Goal: Task Accomplishment & Management: Complete application form

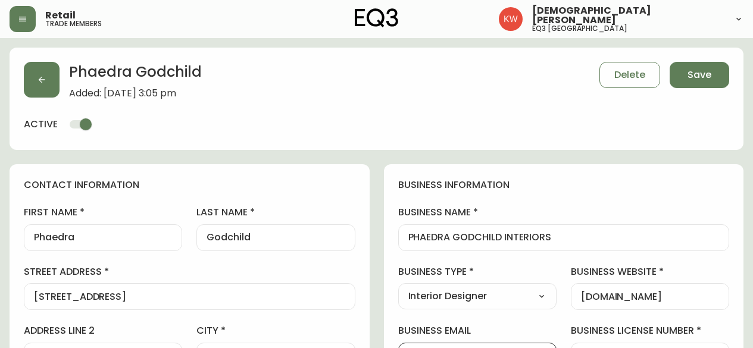
select select "AB"
select select "CA"
select select "CA_EN"
select select "Outreach from a Trade Rep"
select select "Interior Designer"
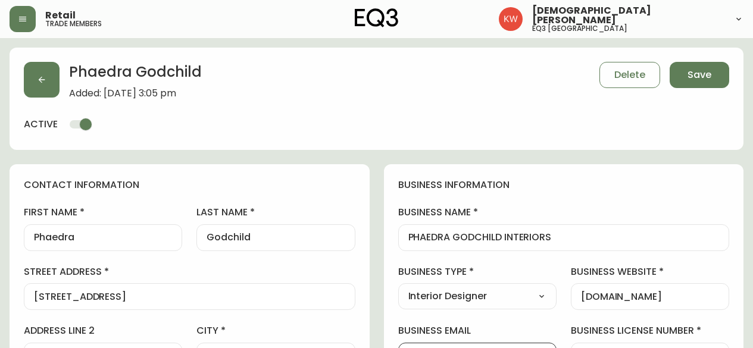
select select "cjw10z96m00006gs08l3o91tv"
select select "false"
click at [45, 80] on icon "button" at bounding box center [42, 80] width 10 height 10
click at [43, 85] on button "button" at bounding box center [42, 80] width 36 height 36
click at [708, 80] on span "Save" at bounding box center [699, 74] width 24 height 13
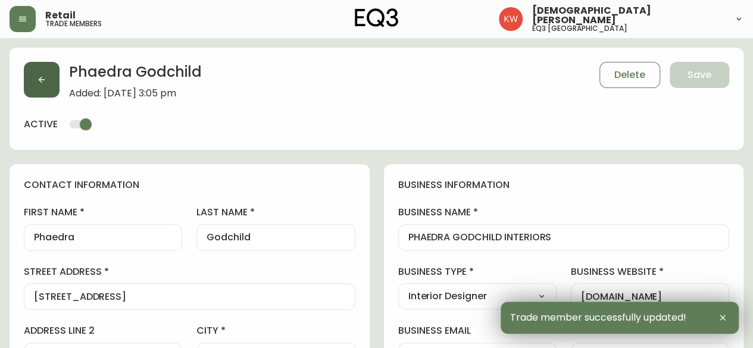
click at [46, 77] on icon "button" at bounding box center [42, 80] width 10 height 10
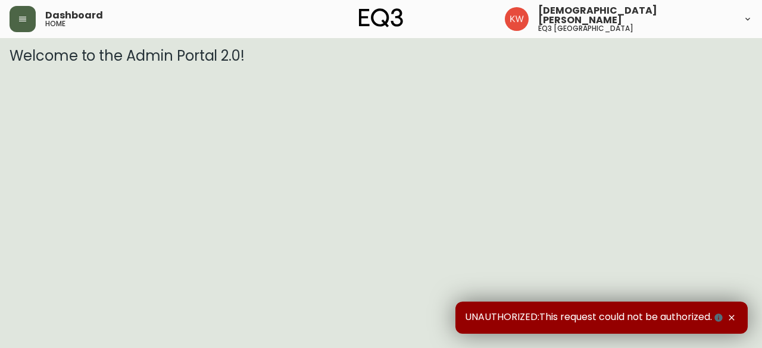
click at [26, 18] on icon "button" at bounding box center [23, 19] width 10 height 10
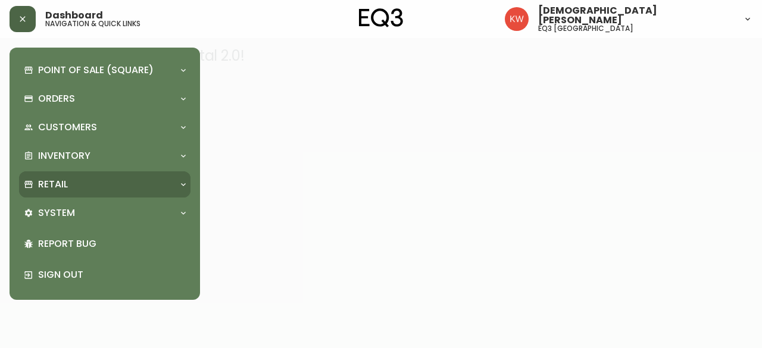
click at [183, 183] on icon at bounding box center [183, 185] width 10 height 10
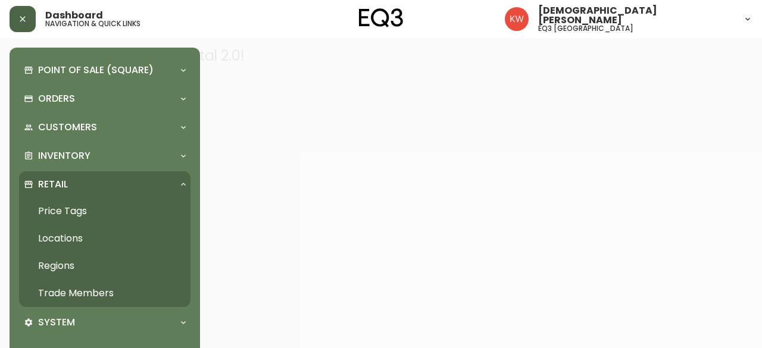
drag, startPoint x: 102, startPoint y: 291, endPoint x: 94, endPoint y: 290, distance: 8.4
click at [102, 291] on link "Trade Members" at bounding box center [104, 293] width 171 height 27
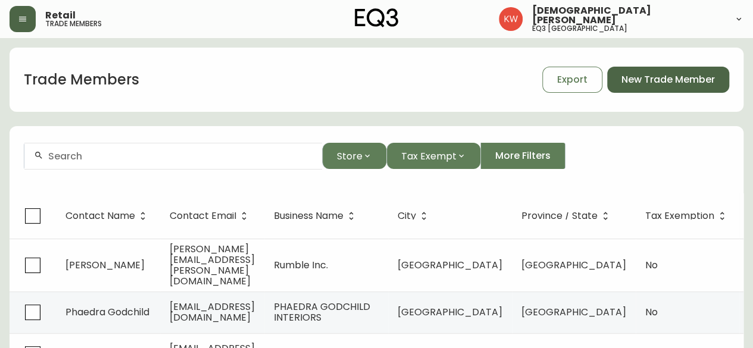
click at [701, 79] on span "New Trade Member" at bounding box center [667, 79] width 93 height 13
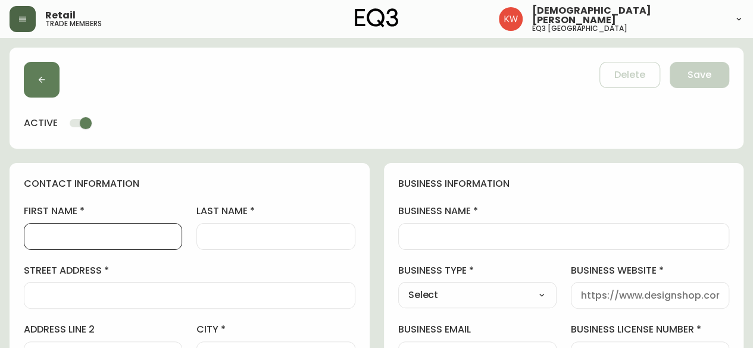
click at [105, 237] on input "first name" at bounding box center [103, 236] width 138 height 11
click at [474, 240] on input "business name" at bounding box center [563, 236] width 311 height 11
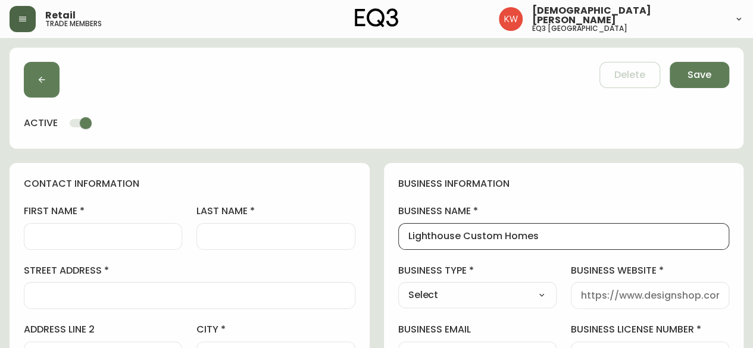
type input "Lighthouse Custom Homes"
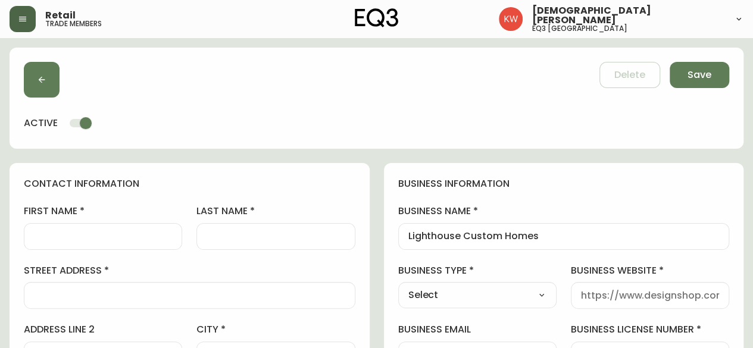
click at [51, 243] on div at bounding box center [103, 236] width 158 height 27
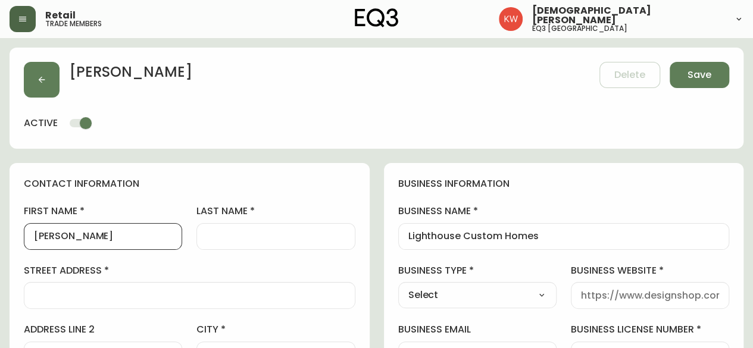
type input "[PERSON_NAME]"
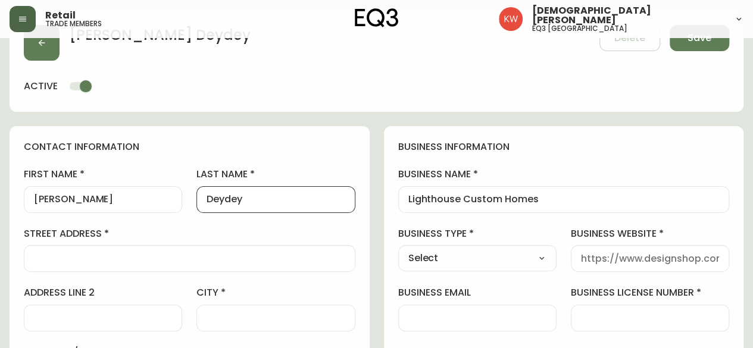
scroll to position [119, 0]
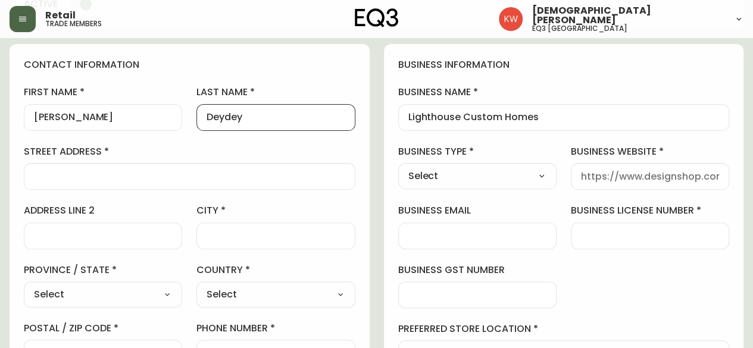
type input "Deydey"
click at [527, 169] on select "Select Interior Designer Architect Home Builder Contractor Real Estate Agent Ho…" at bounding box center [477, 176] width 158 height 18
select select "Home Builder"
click at [398, 167] on select "Select Interior Designer Architect Home Builder Contractor Real Estate Agent Ho…" at bounding box center [477, 176] width 158 height 18
type input "Home Builder"
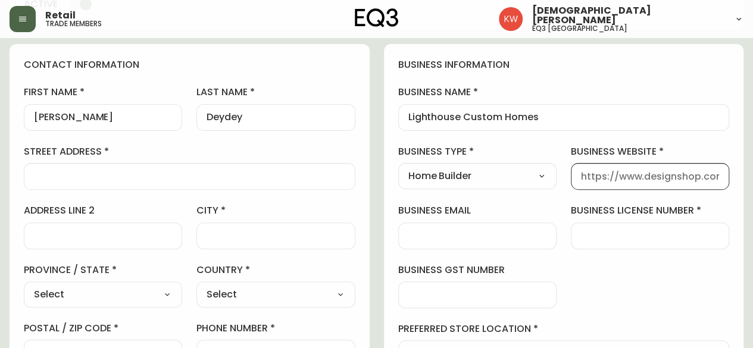
click at [657, 177] on input "business website" at bounding box center [650, 176] width 138 height 11
type input "[DOMAIN_NAME]"
click at [660, 236] on input "business license number" at bounding box center [650, 235] width 138 height 11
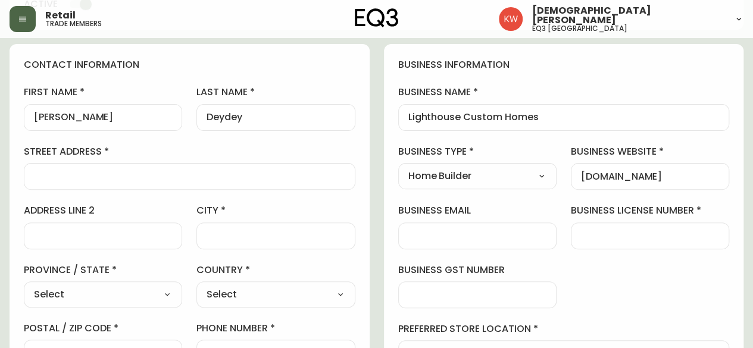
click at [643, 289] on div "business information business name Lighthouse Custom Homes business type Home B…" at bounding box center [564, 242] width 360 height 396
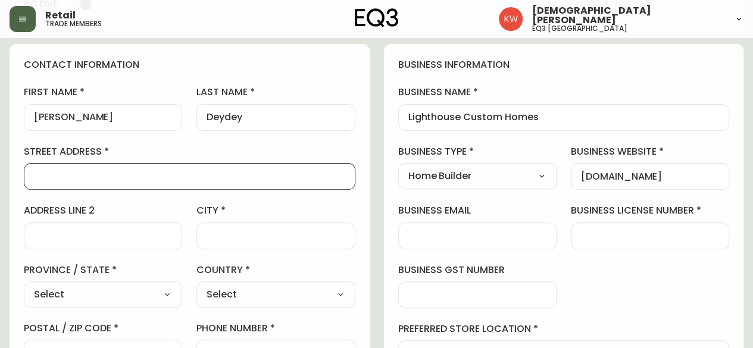
click at [64, 173] on input "street address" at bounding box center [189, 176] width 311 height 11
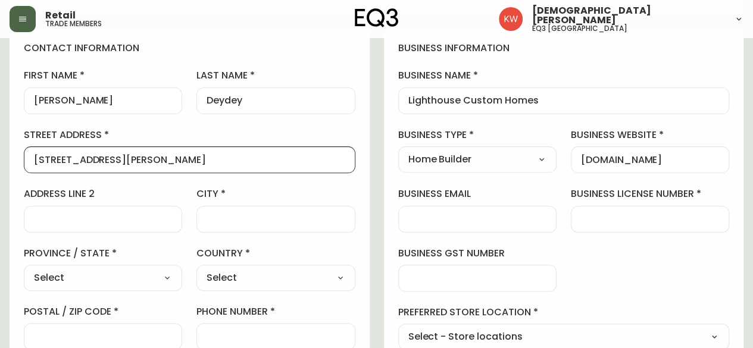
scroll to position [178, 0]
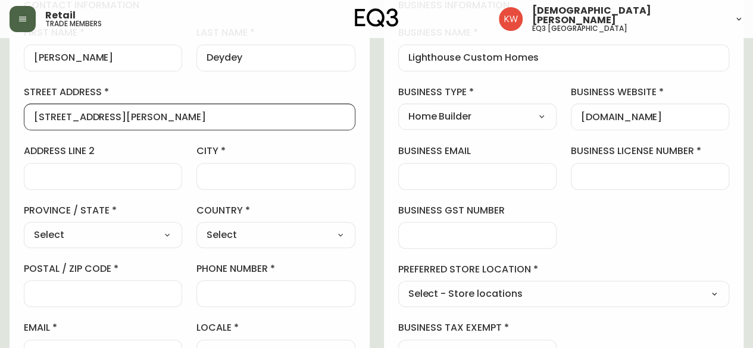
type input "[STREET_ADDRESS][PERSON_NAME]"
click at [146, 230] on select "Select [GEOGRAPHIC_DATA] [GEOGRAPHIC_DATA] [GEOGRAPHIC_DATA] [GEOGRAPHIC_DATA] …" at bounding box center [103, 235] width 158 height 18
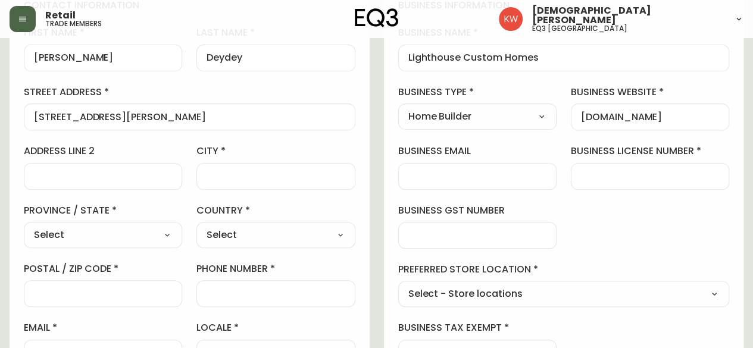
select select "AB"
click at [24, 226] on select "Select [GEOGRAPHIC_DATA] [GEOGRAPHIC_DATA] [GEOGRAPHIC_DATA] [GEOGRAPHIC_DATA] …" at bounding box center [103, 235] width 158 height 18
type input "[GEOGRAPHIC_DATA]"
click at [320, 228] on select "Select [GEOGRAPHIC_DATA] [GEOGRAPHIC_DATA]" at bounding box center [275, 235] width 158 height 18
select select "CA"
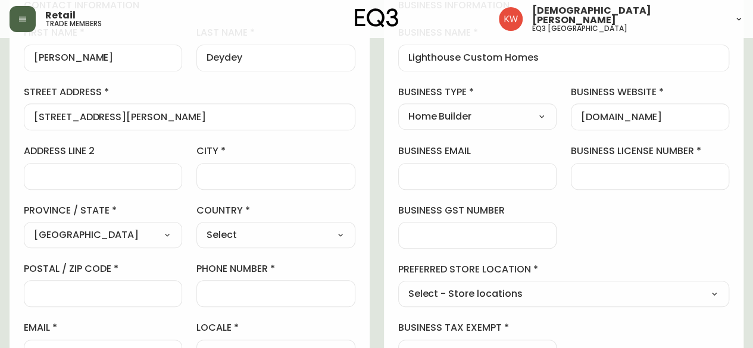
click at [196, 226] on select "Select [GEOGRAPHIC_DATA] [GEOGRAPHIC_DATA]" at bounding box center [275, 235] width 158 height 18
type input "[GEOGRAPHIC_DATA]"
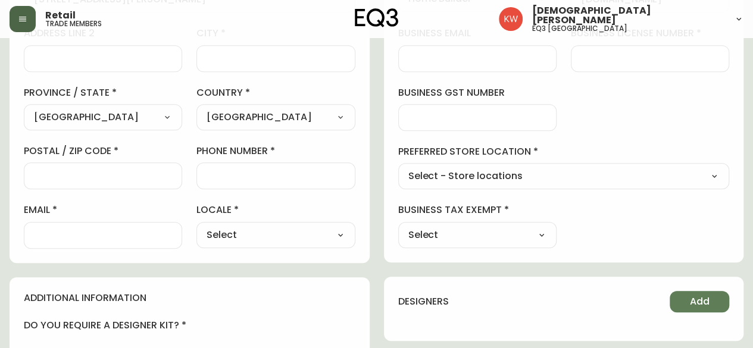
scroll to position [297, 0]
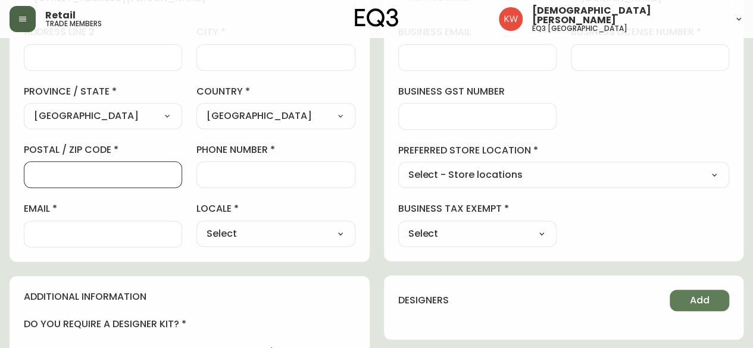
click at [139, 175] on input "postal / zip code" at bounding box center [103, 174] width 138 height 11
click at [475, 118] on input "business gst number" at bounding box center [477, 116] width 138 height 11
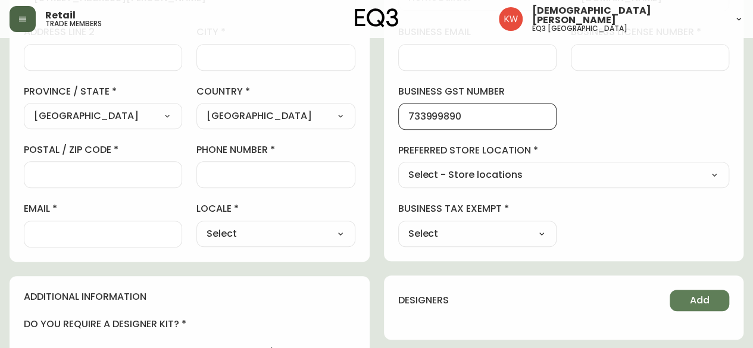
type input "733999890"
click at [631, 133] on div "business information business name Lighthouse Custom Homes business type Home B…" at bounding box center [564, 64] width 360 height 396
click at [292, 181] on div at bounding box center [275, 174] width 158 height 27
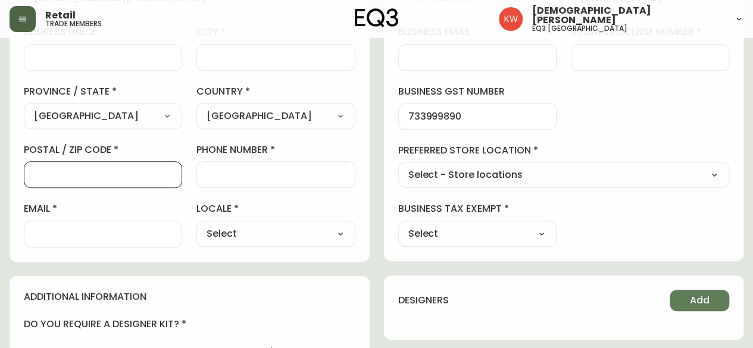
click at [142, 177] on input "postal / zip code" at bounding box center [103, 174] width 138 height 11
type input "t"
type input "T3E 4V9"
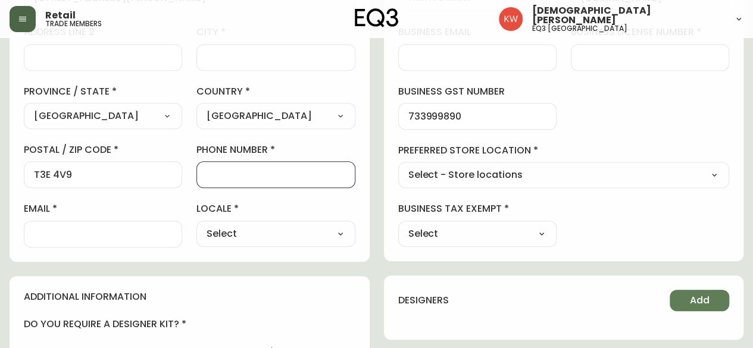
click at [252, 171] on input "phone number" at bounding box center [275, 174] width 138 height 11
type input "4034836191"
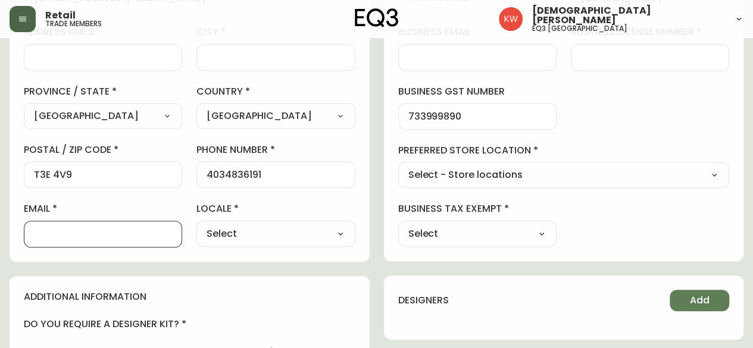
click at [125, 234] on input "email" at bounding box center [103, 233] width 138 height 11
type input "[PERSON_NAME][EMAIL_ADDRESS][DOMAIN_NAME]"
click at [283, 241] on div "Select CA_EN [GEOGRAPHIC_DATA] US_EN" at bounding box center [275, 234] width 158 height 26
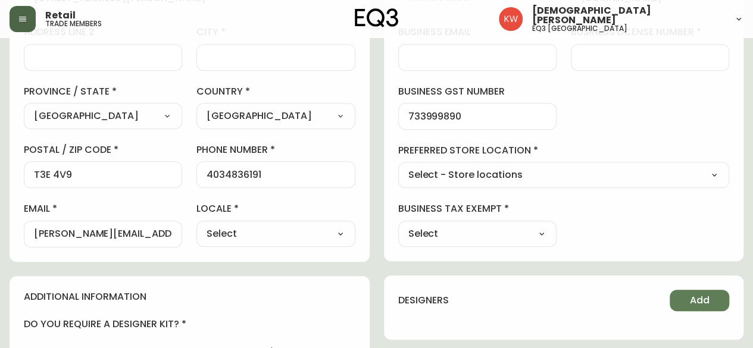
click at [291, 229] on select "Select CA_EN [GEOGRAPHIC_DATA] US_EN" at bounding box center [275, 234] width 158 height 18
select select "CA_EN"
click at [196, 225] on select "Select CA_EN [GEOGRAPHIC_DATA] US_EN" at bounding box center [275, 234] width 158 height 18
type input "CA_EN"
click at [538, 232] on select "Select Yes No" at bounding box center [477, 234] width 158 height 18
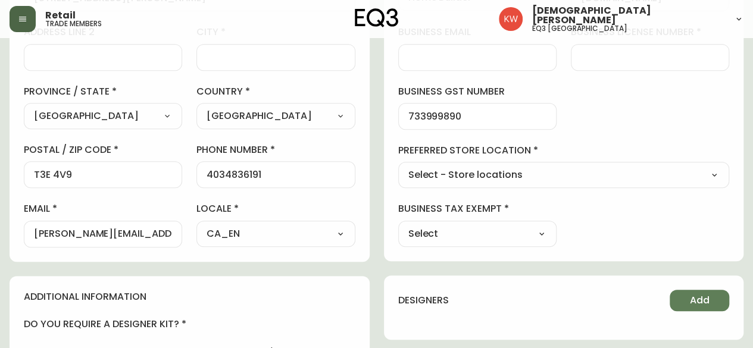
select select "true"
click at [398, 225] on select "Select Yes No" at bounding box center [477, 234] width 158 height 18
type input "Yes"
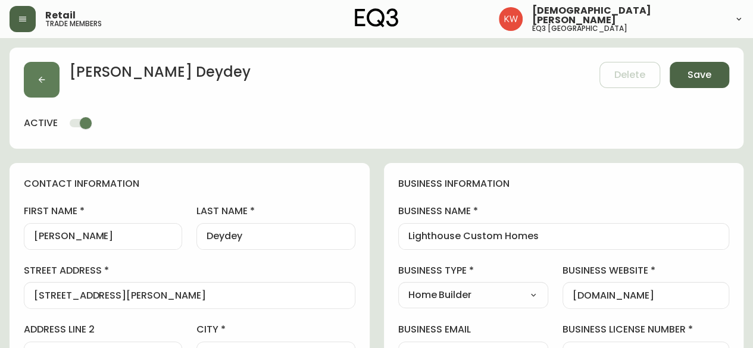
click at [694, 76] on span "Save" at bounding box center [699, 74] width 24 height 13
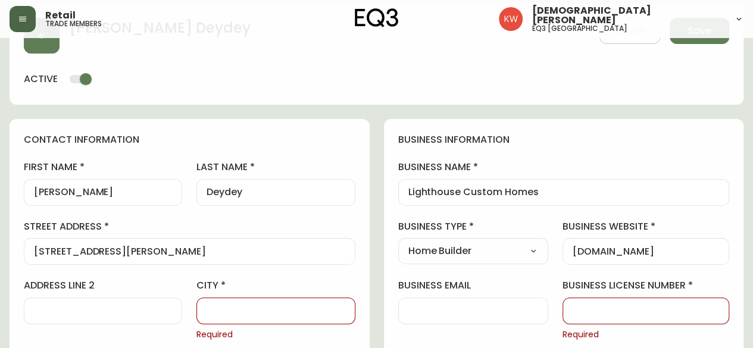
scroll to position [119, 0]
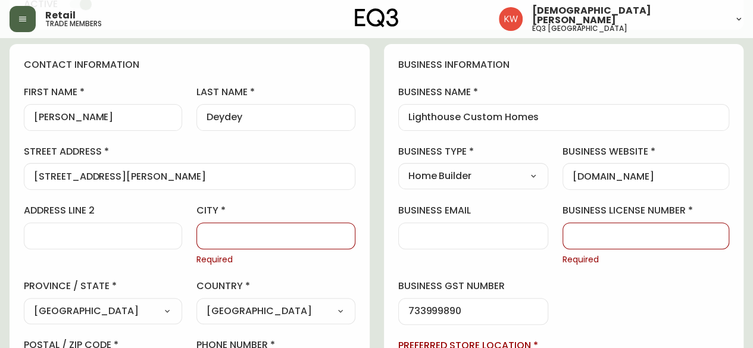
click at [295, 233] on input "city" at bounding box center [275, 235] width 138 height 11
type input "[GEOGRAPHIC_DATA]"
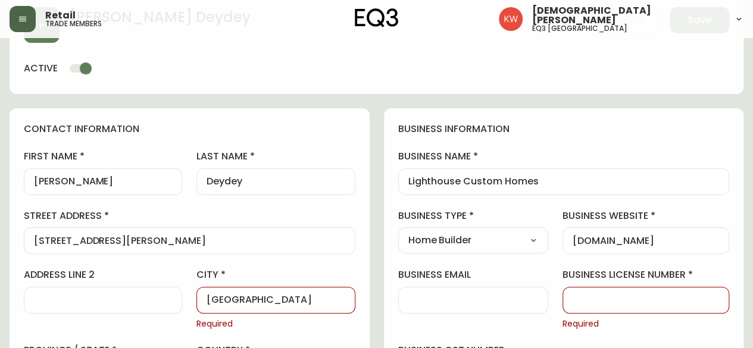
scroll to position [0, 0]
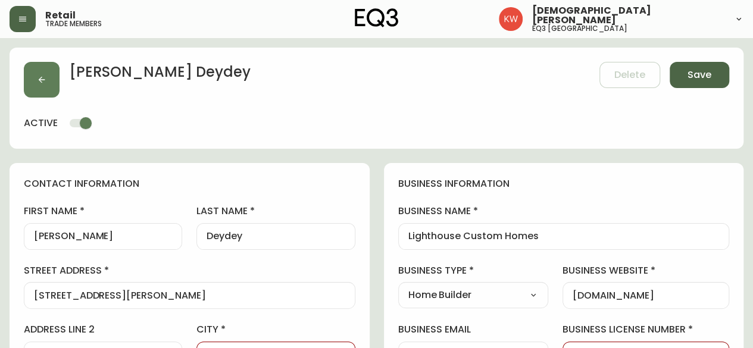
click at [710, 70] on span "Save" at bounding box center [699, 74] width 24 height 13
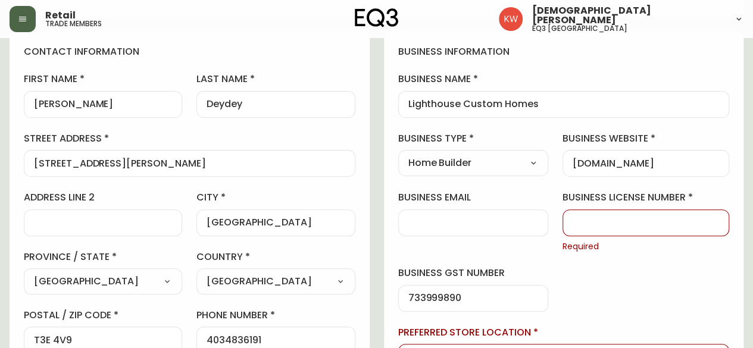
scroll to position [119, 0]
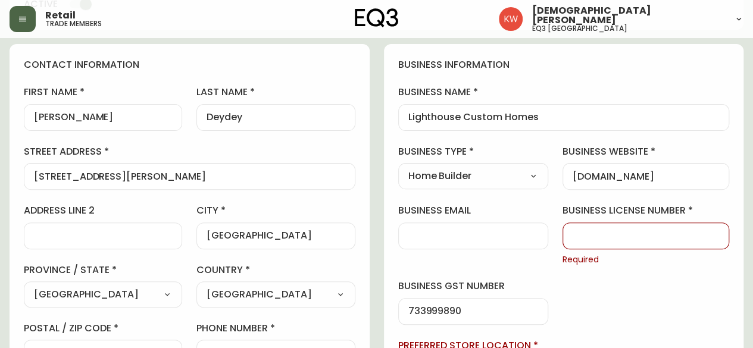
click at [670, 238] on input "business license number" at bounding box center [645, 235] width 146 height 11
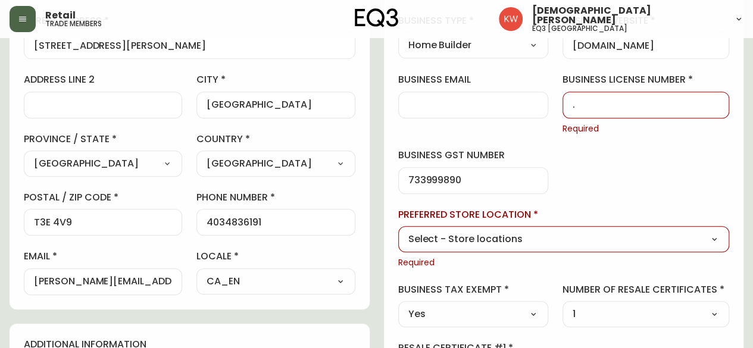
scroll to position [357, 0]
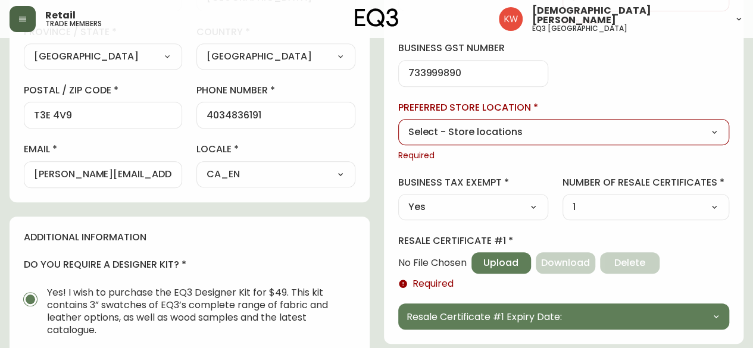
type input "."
click at [515, 134] on select "Select - Store locations EQ3 [GEOGRAPHIC_DATA] EQ3 [GEOGRAPHIC_DATA] [GEOGRAPHI…" at bounding box center [563, 132] width 331 height 18
select select "cjw10z96m00006gs08l3o91tv"
click at [398, 123] on select "Select - Store locations EQ3 [GEOGRAPHIC_DATA] EQ3 [GEOGRAPHIC_DATA] [GEOGRAPHI…" at bounding box center [563, 132] width 331 height 18
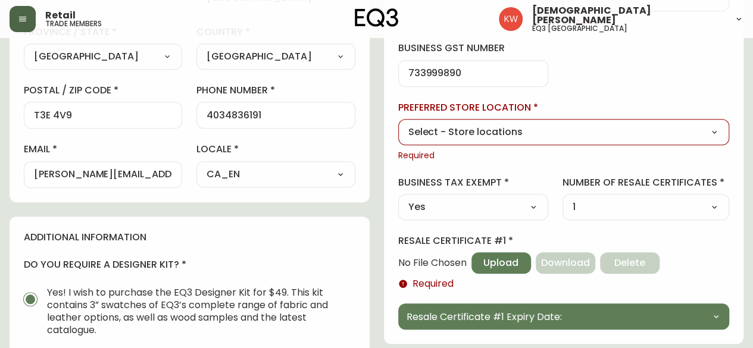
type input "EQ3 [GEOGRAPHIC_DATA]"
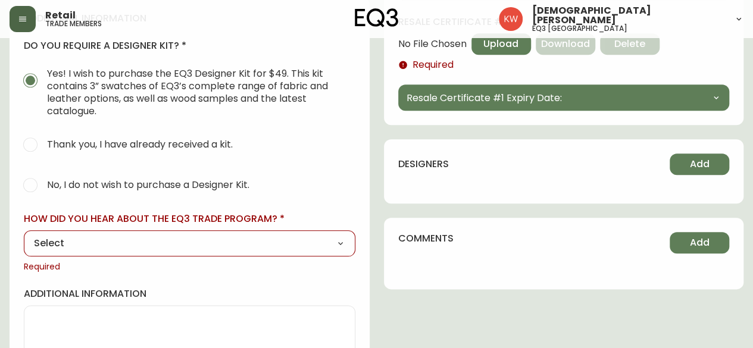
scroll to position [595, 0]
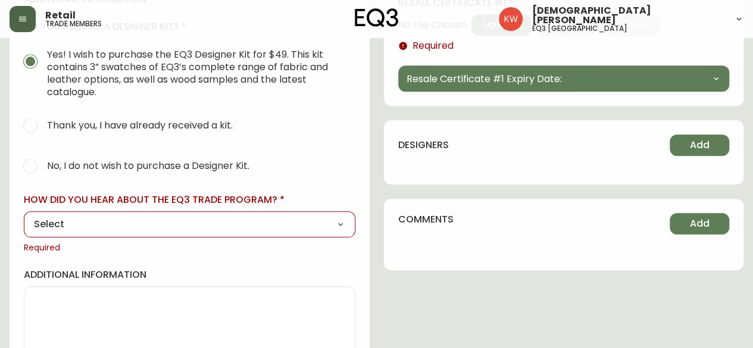
click at [153, 224] on select "Select Social Media Advertisement Trade Show Outreach from a Trade Rep Other" at bounding box center [189, 224] width 331 height 18
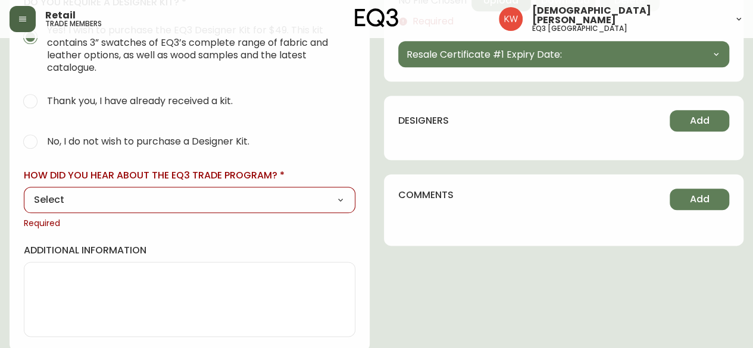
click at [68, 203] on select "Select Social Media Advertisement Trade Show Outreach from a Trade Rep Other" at bounding box center [189, 200] width 331 height 18
select select "Other"
click at [24, 191] on select "Select Social Media Advertisement Trade Show Outreach from a Trade Rep Other" at bounding box center [189, 200] width 331 height 18
type input "Other"
click at [70, 274] on input "other" at bounding box center [189, 275] width 311 height 11
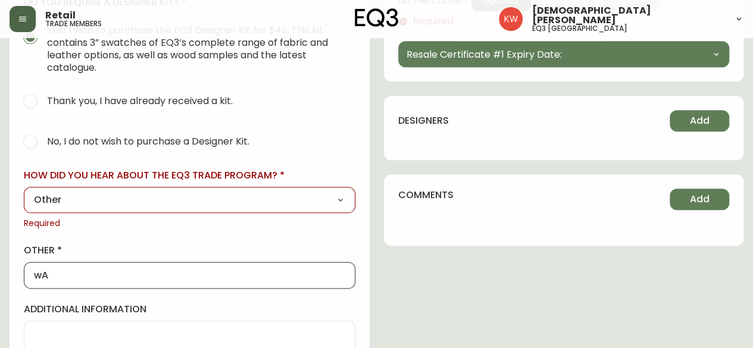
type input "Walk In"
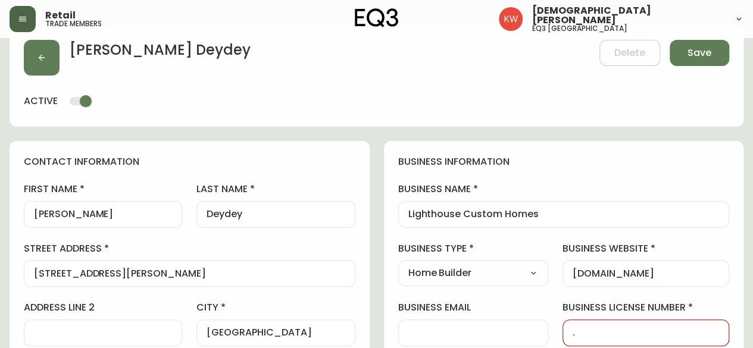
scroll to position [0, 0]
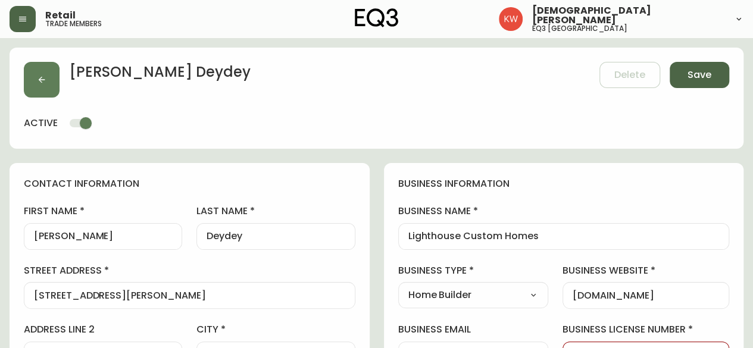
click at [691, 72] on span "Save" at bounding box center [699, 74] width 24 height 13
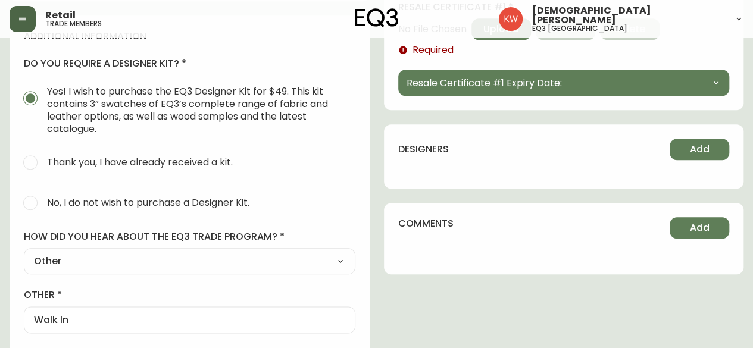
scroll to position [416, 0]
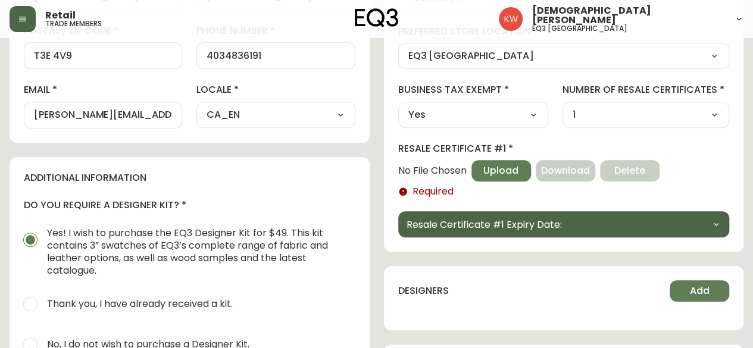
click at [624, 220] on button "Resale Certificate #1 Expiry Date:" at bounding box center [563, 224] width 331 height 26
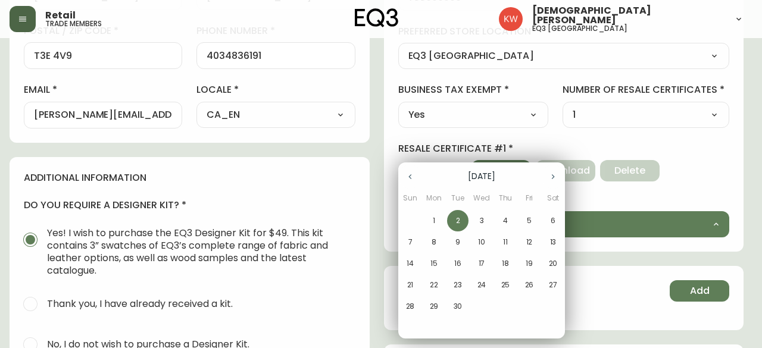
click at [460, 221] on span "2" at bounding box center [457, 220] width 21 height 11
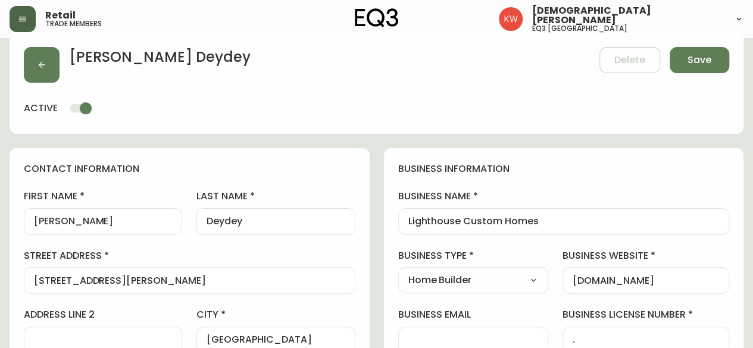
scroll to position [0, 0]
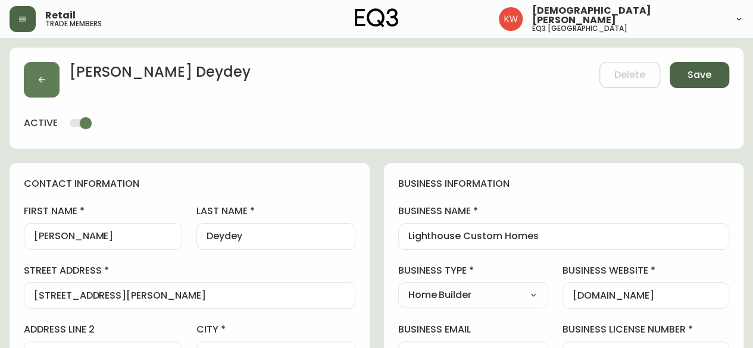
click at [695, 78] on span "Save" at bounding box center [699, 74] width 24 height 13
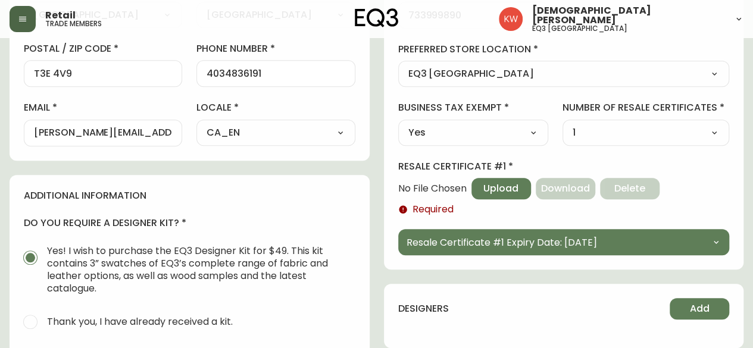
scroll to position [416, 0]
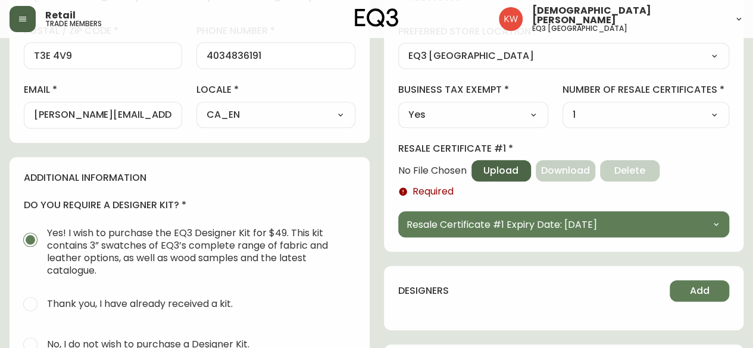
click at [506, 175] on span "Upload" at bounding box center [500, 170] width 35 height 13
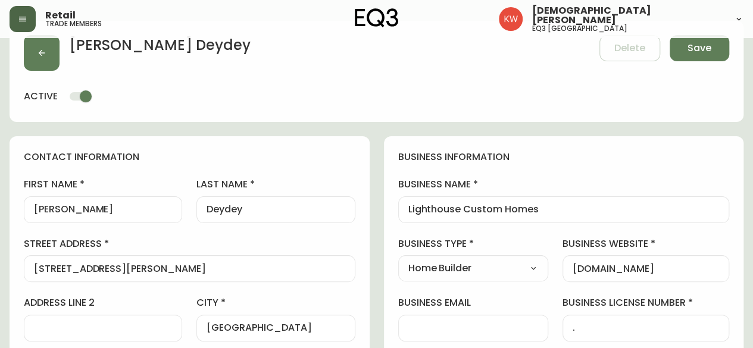
scroll to position [0, 0]
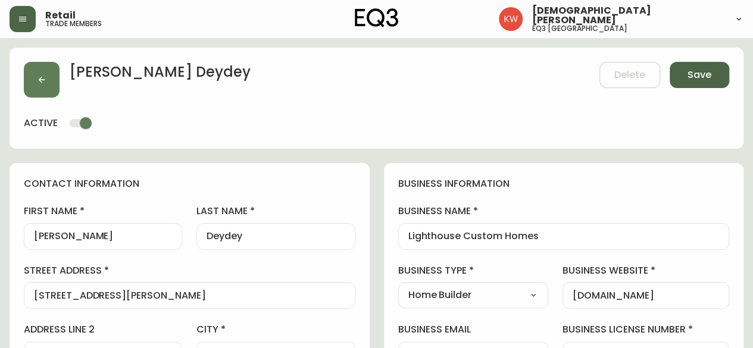
click at [702, 76] on span "Save" at bounding box center [699, 74] width 24 height 13
select select
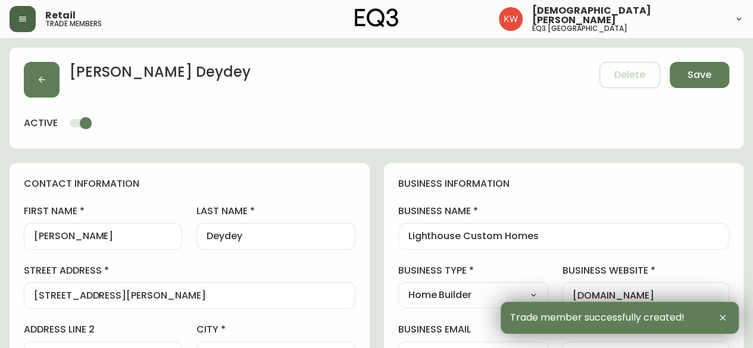
type input "[PHONE_NUMBER]"
type input "[PERSON_NAME][EMAIL_ADDRESS][DOMAIN_NAME]"
type input "Other"
select select "Other"
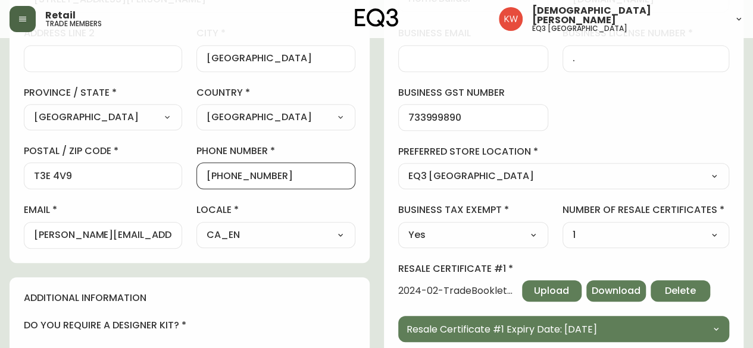
drag, startPoint x: 281, startPoint y: 173, endPoint x: 217, endPoint y: 173, distance: 64.8
click at [217, 173] on input "[PHONE_NUMBER]" at bounding box center [275, 175] width 138 height 11
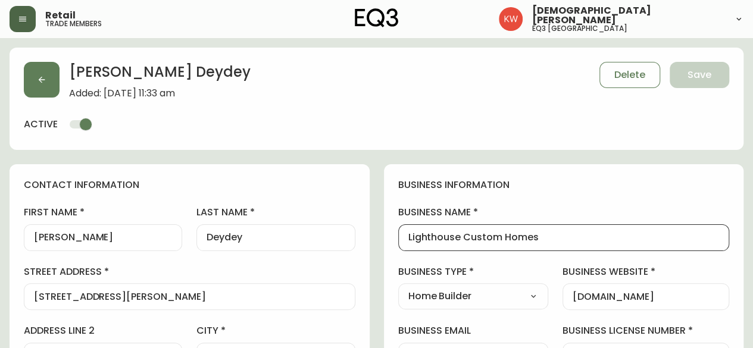
drag, startPoint x: 509, startPoint y: 236, endPoint x: 394, endPoint y: 239, distance: 115.4
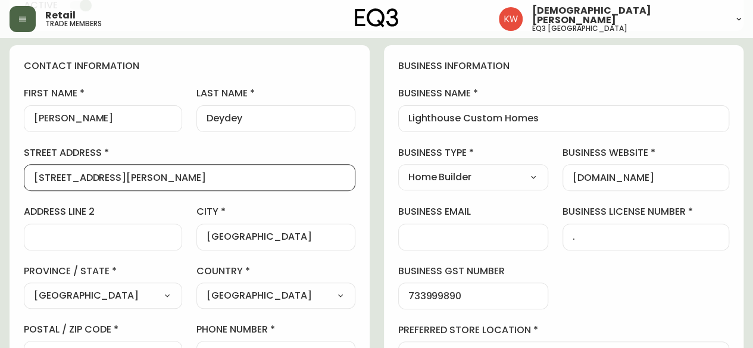
drag, startPoint x: 174, startPoint y: 175, endPoint x: 0, endPoint y: 180, distance: 174.4
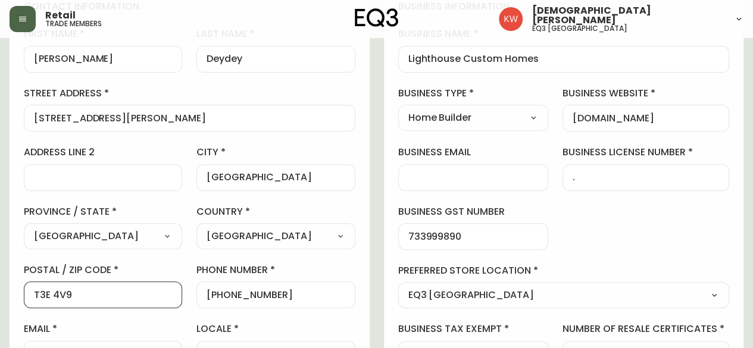
drag, startPoint x: 15, startPoint y: 304, endPoint x: 6, endPoint y: 306, distance: 9.7
click at [6, 306] on main "[PERSON_NAME] Added: [DATE] 11:33 am Delete Save active contact information fir…" at bounding box center [376, 348] width 753 height 976
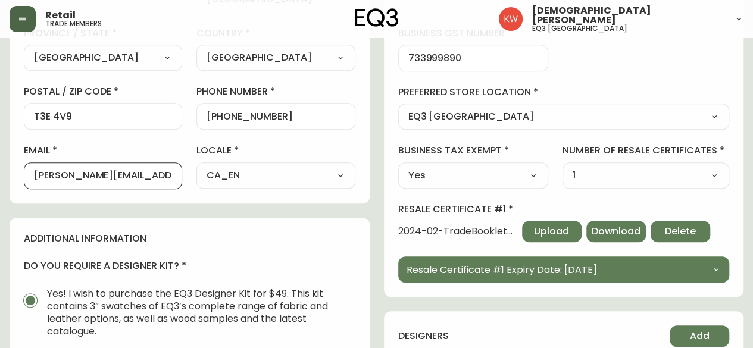
scroll to position [0, 40]
drag, startPoint x: 35, startPoint y: 175, endPoint x: 180, endPoint y: 178, distance: 145.2
click at [180, 178] on div "[PERSON_NAME][EMAIL_ADDRESS][DOMAIN_NAME]" at bounding box center [103, 175] width 158 height 27
click at [340, 209] on div "contact information first name [PERSON_NAME] last name [GEOGRAPHIC_DATA] addres…" at bounding box center [190, 232] width 360 height 850
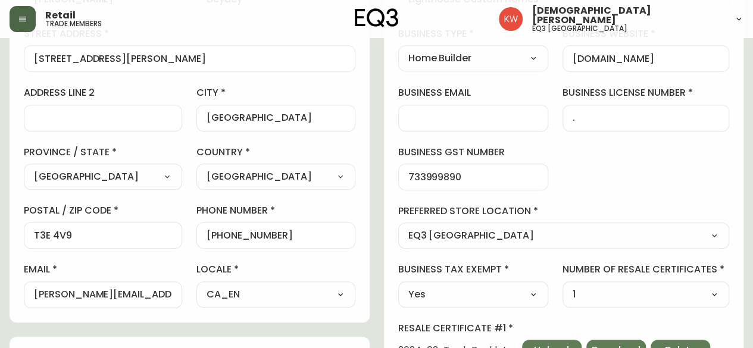
click at [702, 296] on select "1 2 3 4 5" at bounding box center [645, 295] width 167 height 18
click at [562, 286] on select "1 2 3 4 5" at bounding box center [645, 295] width 167 height 18
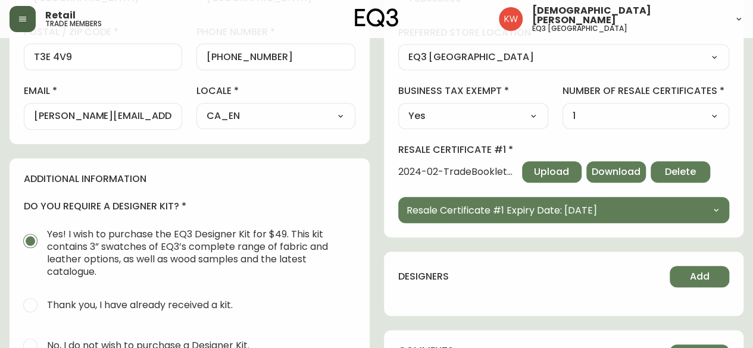
scroll to position [119, 0]
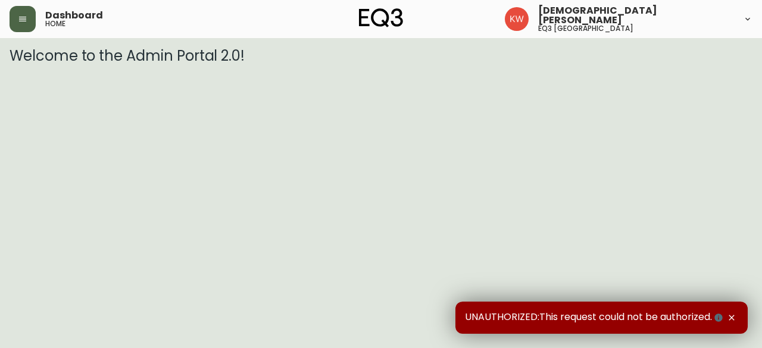
click at [23, 19] on icon "button" at bounding box center [22, 19] width 7 height 5
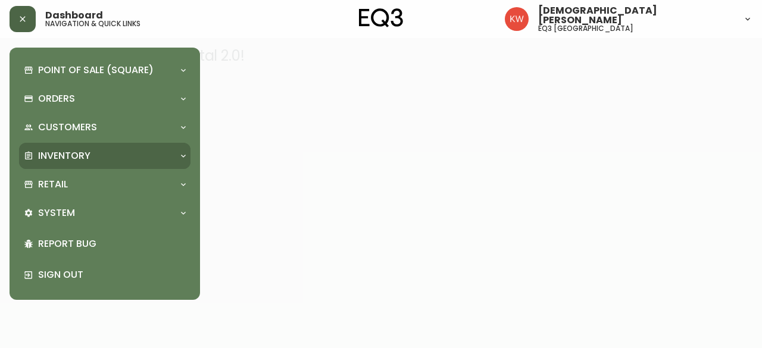
click at [136, 154] on div "Inventory" at bounding box center [99, 155] width 150 height 13
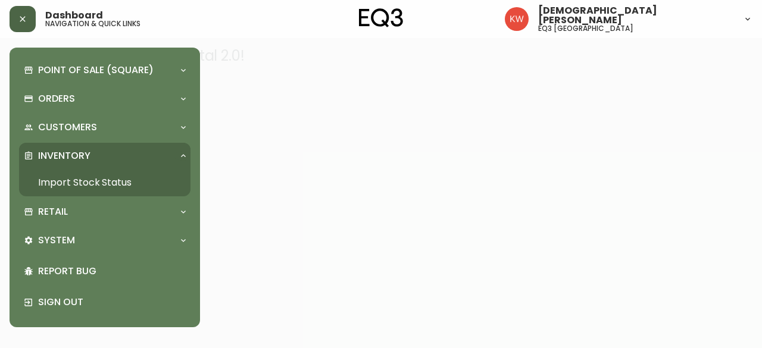
click at [108, 178] on link "Import Stock Status" at bounding box center [104, 182] width 171 height 27
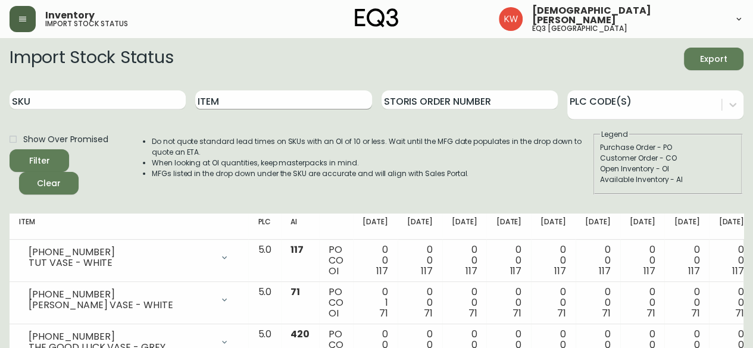
click at [237, 100] on input "Item" at bounding box center [283, 99] width 176 height 19
type input "spring rug"
click at [10, 149] on button "Filter" at bounding box center [39, 160] width 59 height 23
